Goal: Find specific page/section: Find specific page/section

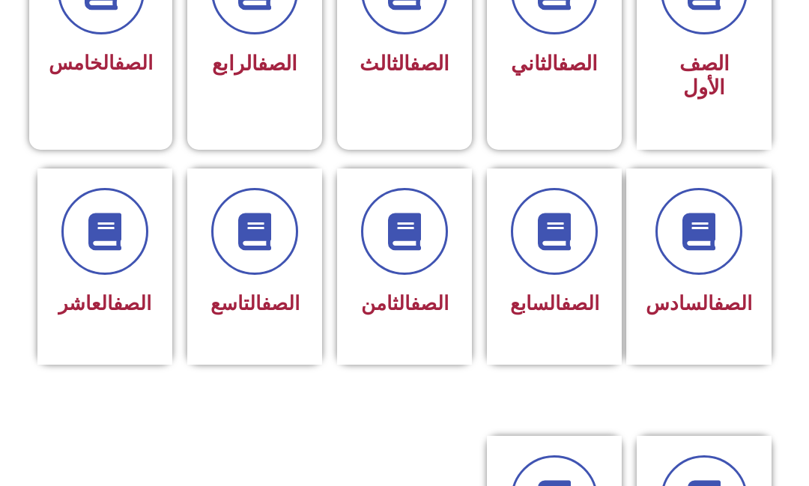
scroll to position [493, 0]
click at [262, 264] on span at bounding box center [254, 230] width 87 height 87
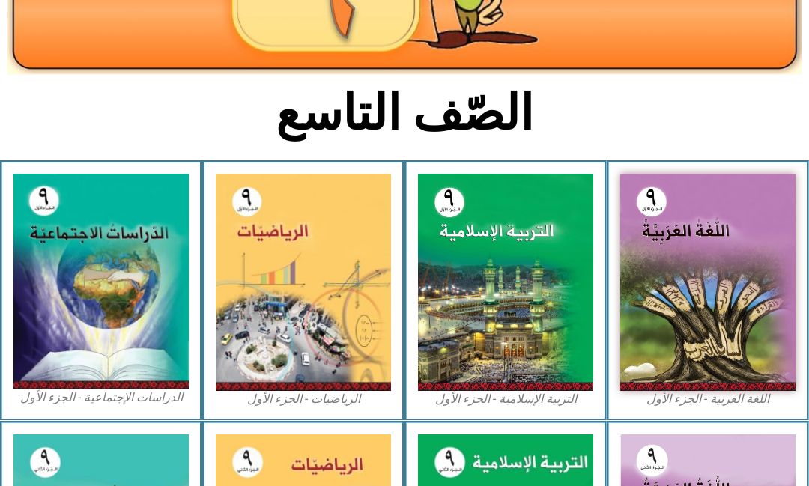
scroll to position [264, 0]
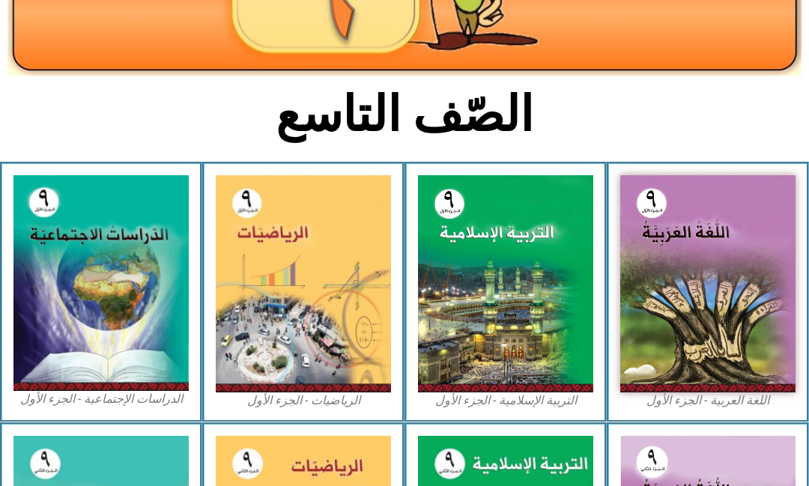
click at [545, 306] on img at bounding box center [505, 283] width 175 height 217
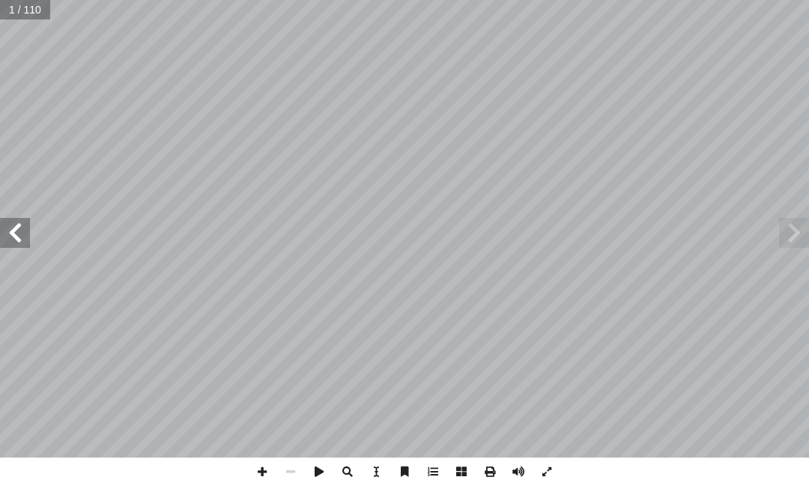
click at [779, 226] on span at bounding box center [794, 233] width 30 height 30
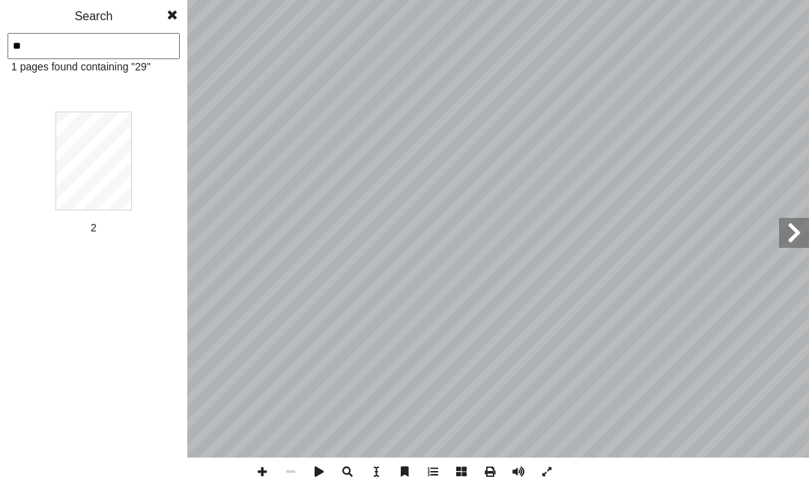
click at [52, 48] on input "**" at bounding box center [93, 46] width 172 height 26
type input "**"
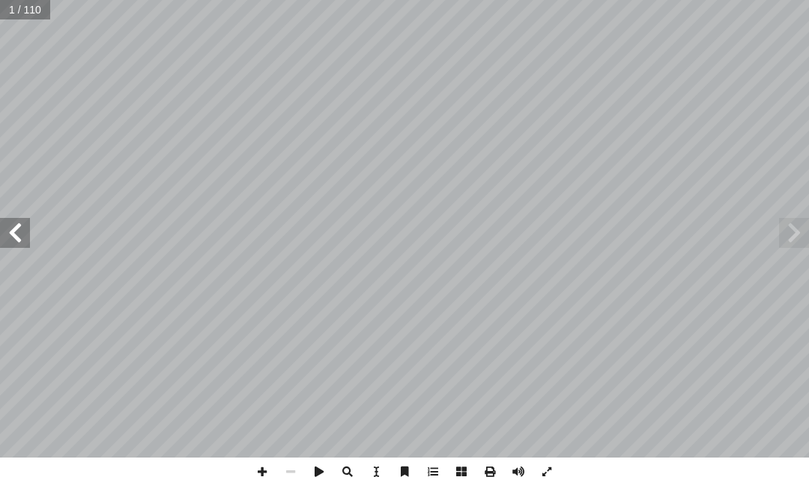
click at [4, 222] on span at bounding box center [15, 233] width 30 height 30
click at [11, 228] on span at bounding box center [15, 233] width 30 height 30
click at [7, 229] on span at bounding box center [15, 233] width 30 height 30
click at [10, 228] on span at bounding box center [15, 233] width 30 height 30
click at [10, 223] on span at bounding box center [15, 233] width 30 height 30
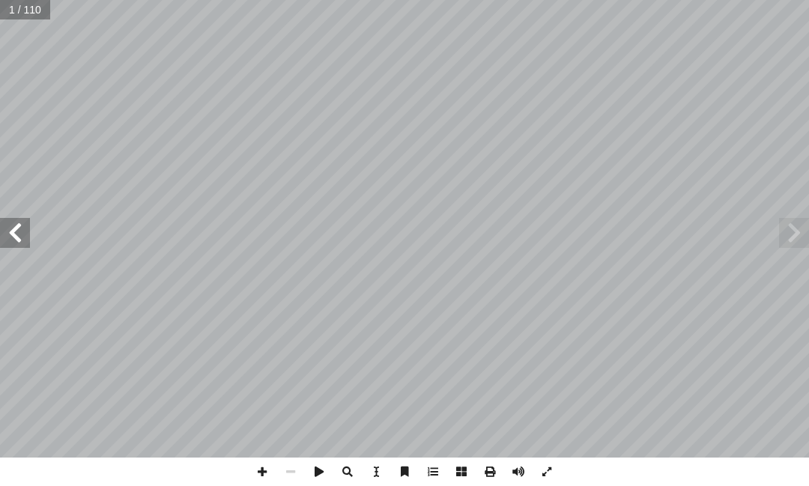
click at [14, 230] on span at bounding box center [15, 233] width 30 height 30
click at [10, 226] on span at bounding box center [15, 233] width 30 height 30
click at [12, 226] on span at bounding box center [15, 233] width 30 height 30
click at [6, 222] on span at bounding box center [15, 233] width 30 height 30
click at [7, 222] on span at bounding box center [15, 233] width 30 height 30
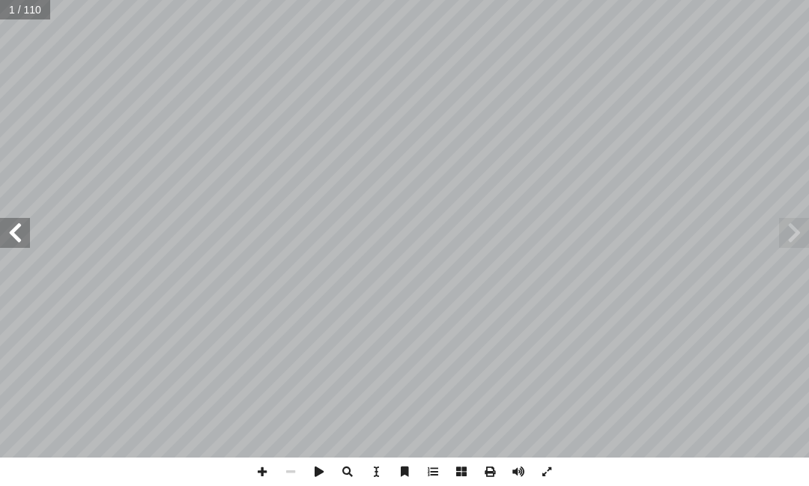
click at [9, 225] on span at bounding box center [15, 233] width 30 height 30
click at [6, 229] on span at bounding box center [15, 233] width 30 height 30
click at [10, 229] on span at bounding box center [15, 233] width 30 height 30
click at [4, 236] on span at bounding box center [15, 233] width 30 height 30
click at [5, 229] on span at bounding box center [15, 233] width 30 height 30
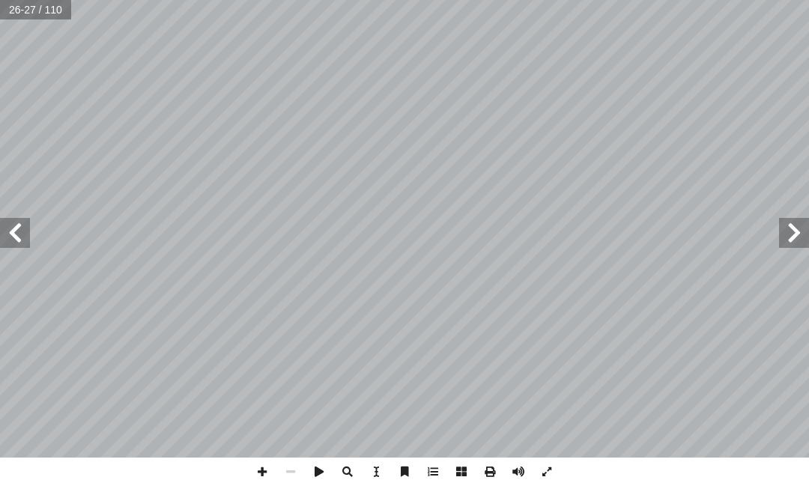
click at [7, 240] on span at bounding box center [15, 233] width 30 height 30
click at [11, 233] on span at bounding box center [15, 233] width 30 height 30
click at [4, 228] on span at bounding box center [15, 233] width 30 height 30
